Goal: Obtain resource: Download file/media

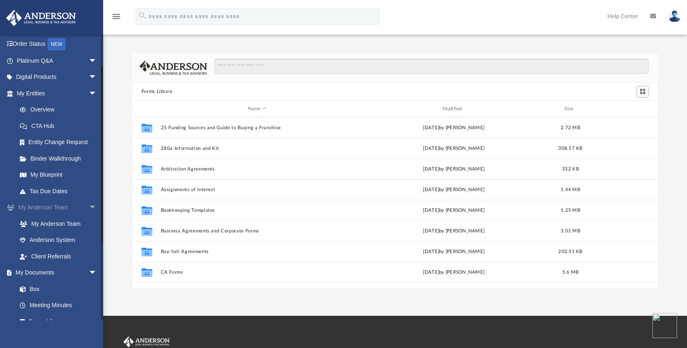
scroll to position [67, 0]
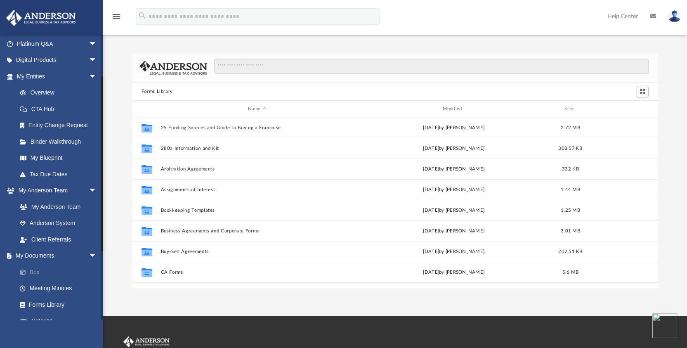
click at [30, 270] on link "Box" at bounding box center [61, 272] width 98 height 17
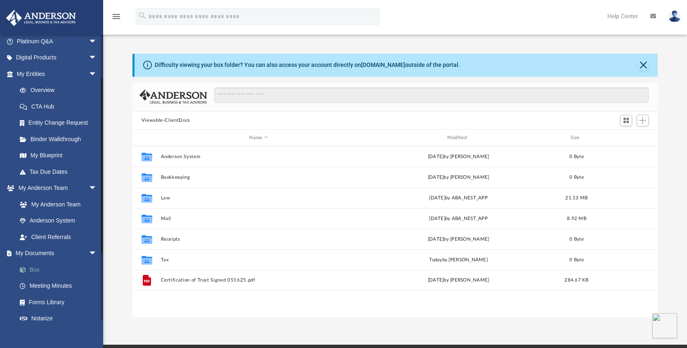
scroll to position [181, 519]
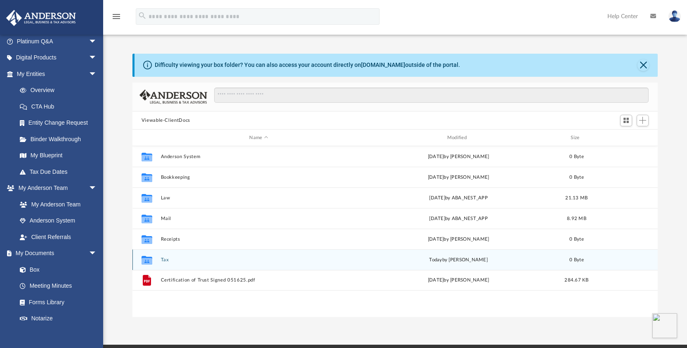
click at [164, 263] on div "Collaborated Folder Tax today by Kathy Marks 0 Byte" at bounding box center [395, 259] width 526 height 21
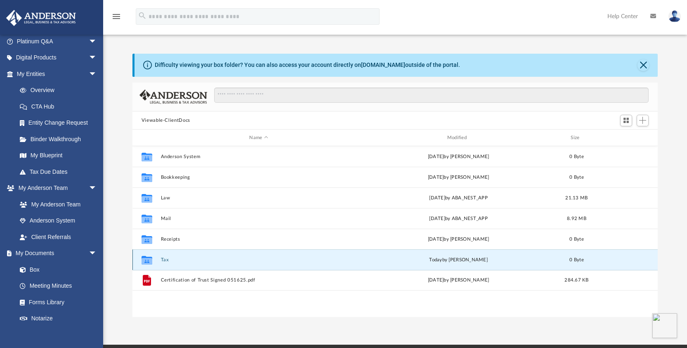
click at [164, 260] on button "Tax" at bounding box center [258, 259] width 196 height 5
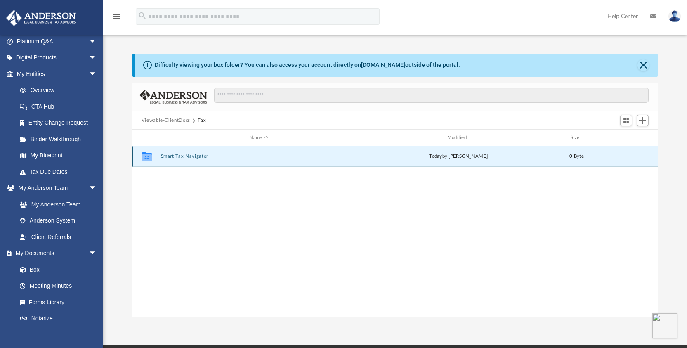
click at [189, 154] on button "Smart Tax Navigator" at bounding box center [258, 156] width 196 height 5
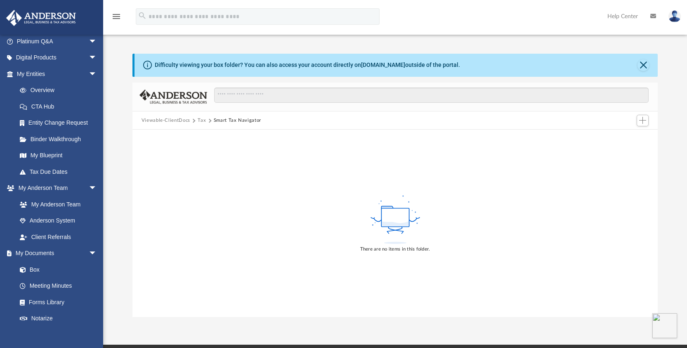
click at [312, 277] on div "There are no items in this folder." at bounding box center [395, 223] width 526 height 187
click at [37, 80] on link "My Entities arrow_drop_down" at bounding box center [58, 74] width 104 height 17
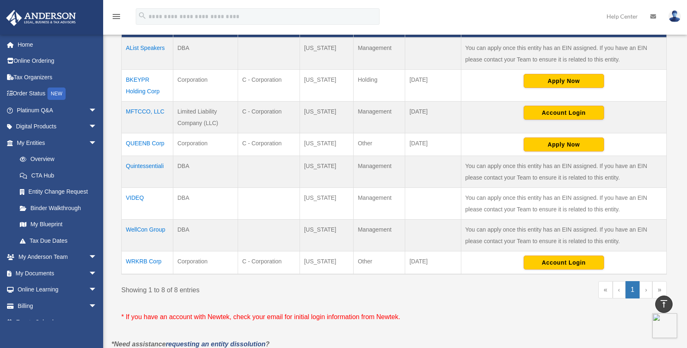
scroll to position [200, 0]
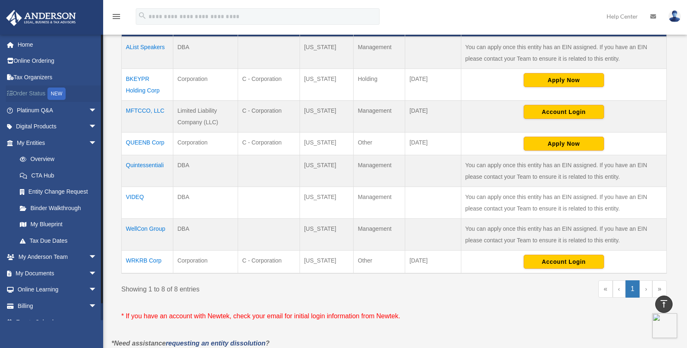
click at [28, 92] on link "Order Status NEW" at bounding box center [58, 93] width 104 height 17
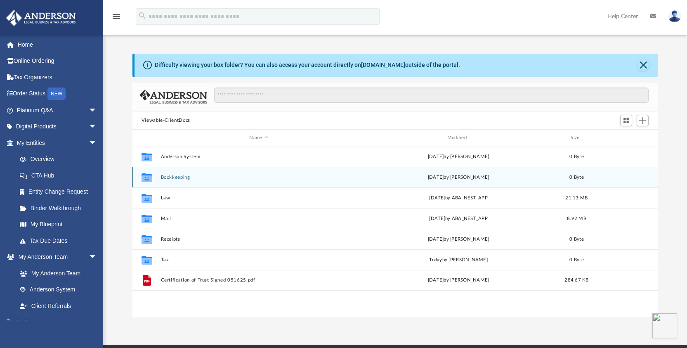
scroll to position [181, 519]
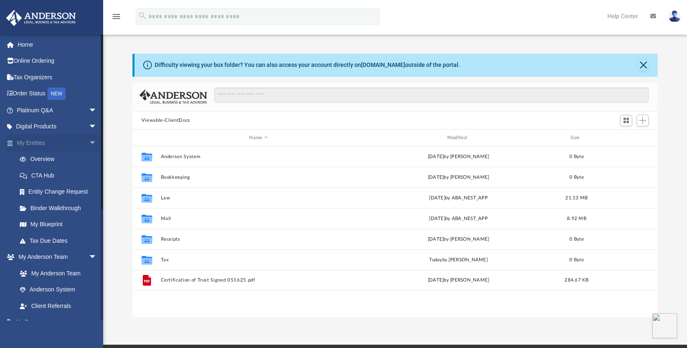
click at [29, 136] on link "My Entities arrow_drop_down" at bounding box center [58, 143] width 104 height 17
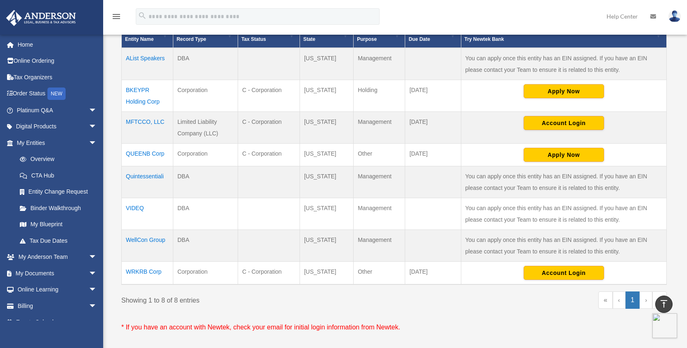
scroll to position [250, 0]
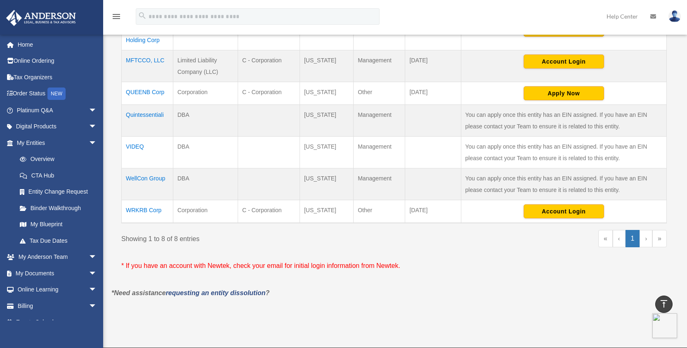
click at [136, 147] on td "VIDEQ" at bounding box center [148, 152] width 52 height 32
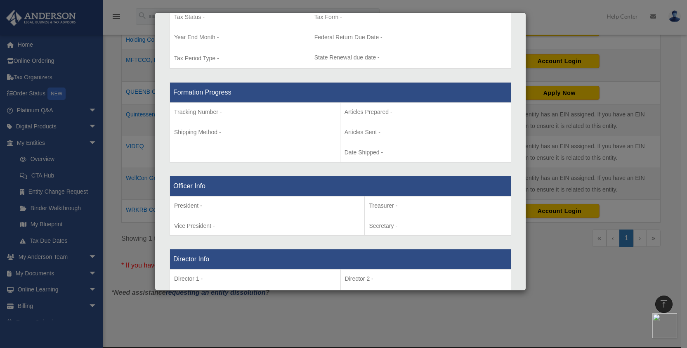
scroll to position [470, 0]
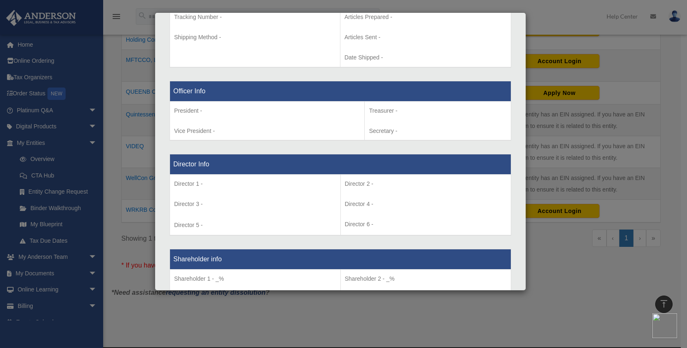
click at [113, 172] on div "Details × Articles Sent Organizational Date" at bounding box center [343, 174] width 687 height 348
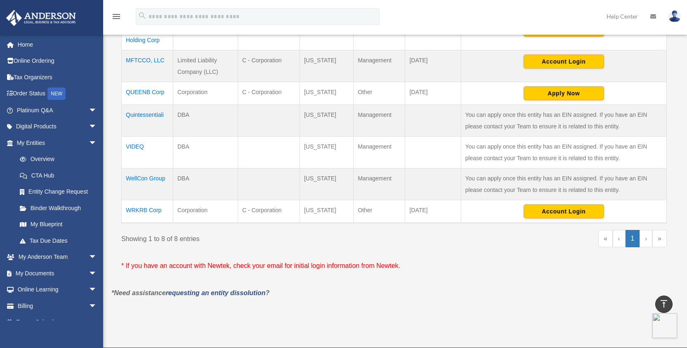
click at [149, 116] on td "Quintessentiali" at bounding box center [148, 120] width 52 height 32
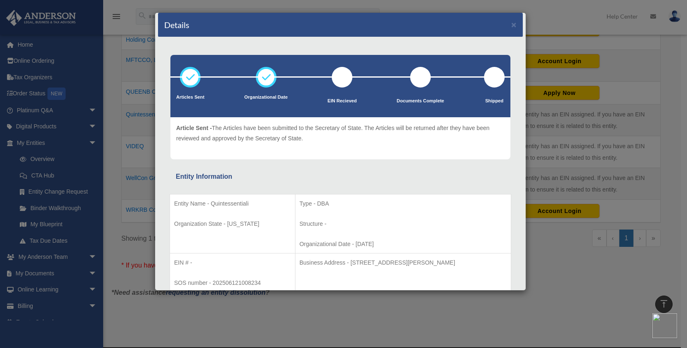
scroll to position [0, 0]
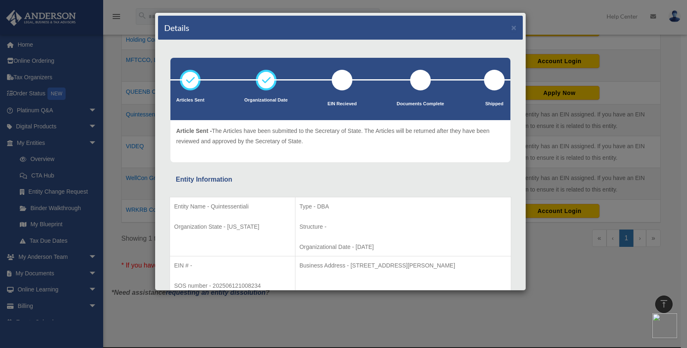
click at [104, 138] on div "Details × Articles Sent Organizational Date" at bounding box center [343, 174] width 687 height 348
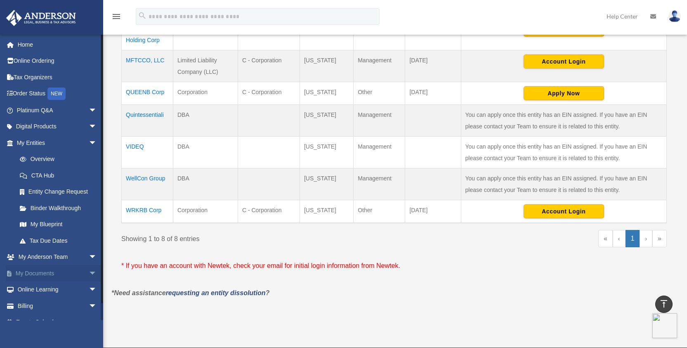
click at [50, 275] on link "My Documents arrow_drop_down" at bounding box center [58, 273] width 104 height 17
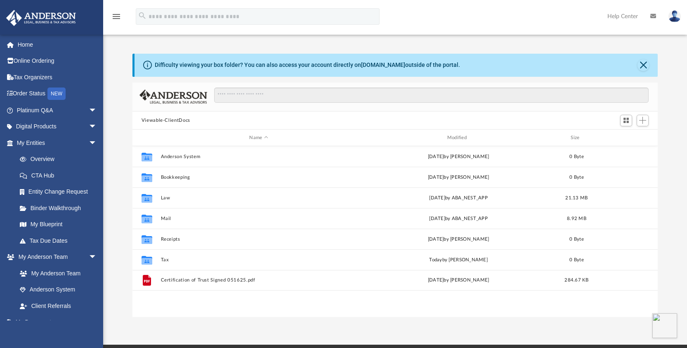
scroll to position [181, 519]
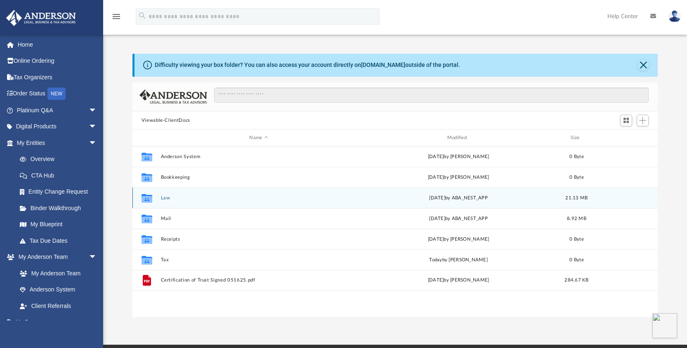
click at [165, 194] on div "Collaborated Folder Law [DATE] by ABA_NEST_APP 21.13 MB" at bounding box center [395, 197] width 526 height 21
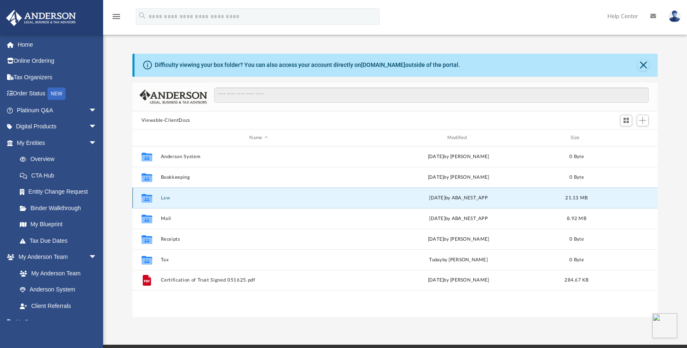
click at [165, 194] on div "Collaborated Folder Law [DATE] by ABA_NEST_APP 21.13 MB" at bounding box center [395, 197] width 526 height 21
click at [147, 198] on icon "grid" at bounding box center [147, 199] width 11 height 7
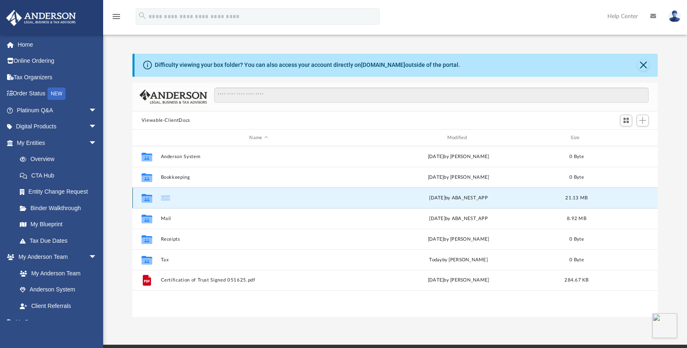
click at [147, 198] on icon "grid" at bounding box center [147, 199] width 11 height 7
click at [165, 196] on button "Law" at bounding box center [258, 197] width 196 height 5
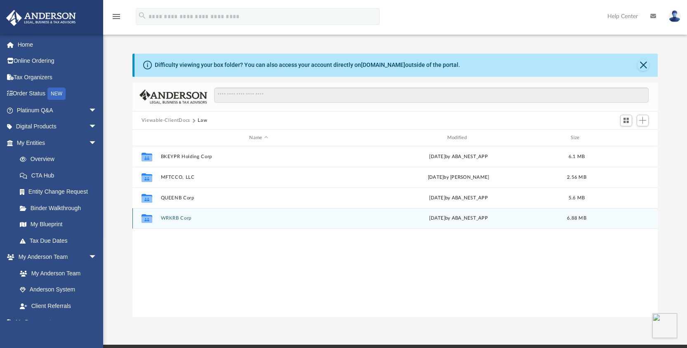
click at [177, 217] on button "WRKRB Corp" at bounding box center [258, 218] width 196 height 5
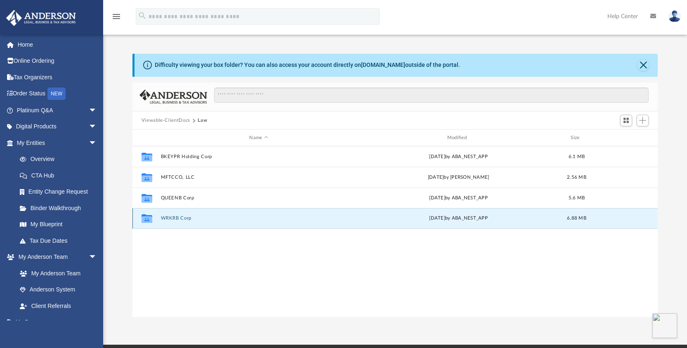
click at [177, 217] on button "WRKRB Corp" at bounding box center [258, 218] width 196 height 5
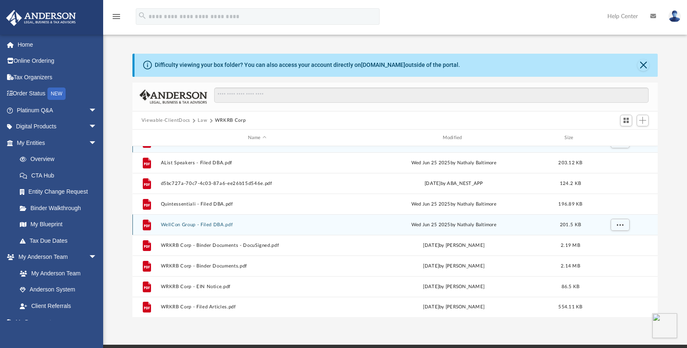
scroll to position [0, 0]
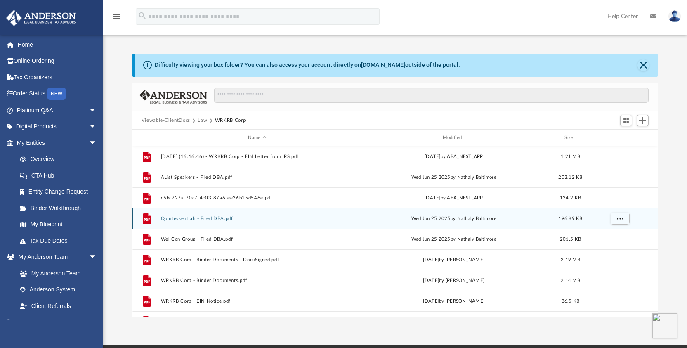
click at [219, 219] on button "Quintessentiali - Filed DBA.pdf" at bounding box center [256, 218] width 193 height 5
